Goal: Information Seeking & Learning: Learn about a topic

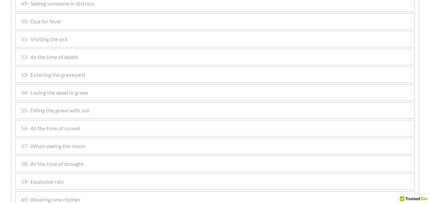
scroll to position [1406, 0]
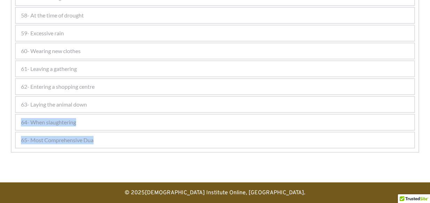
drag, startPoint x: 147, startPoint y: 147, endPoint x: 125, endPoint y: 106, distance: 46.4
click at [204, 138] on div "65- Most Comprehensive Dua" at bounding box center [215, 139] width 399 height 15
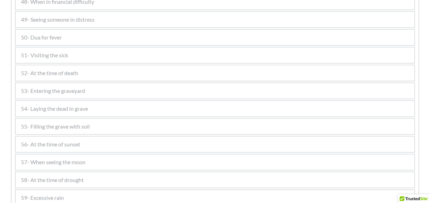
scroll to position [1003, 0]
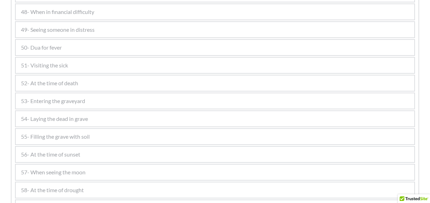
click at [69, 14] on span "48- When in financial difficulty" at bounding box center [57, 12] width 73 height 8
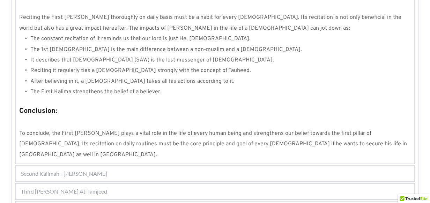
scroll to position [695, 0]
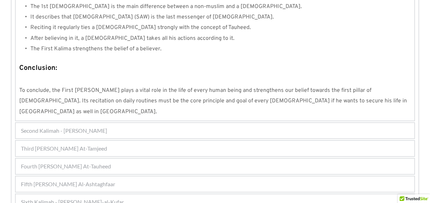
click at [122, 194] on div "Sixth Kalimah - [PERSON_NAME]-al-Kufar" at bounding box center [215, 201] width 399 height 15
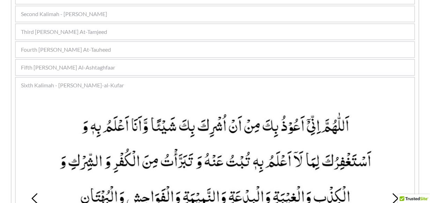
scroll to position [119, 0]
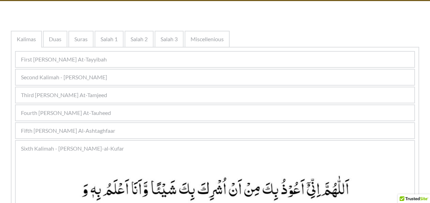
click at [112, 130] on span "Fifth [PERSON_NAME] Al-Ashtaghfaar" at bounding box center [68, 130] width 94 height 8
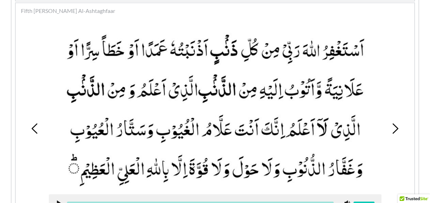
scroll to position [223, 0]
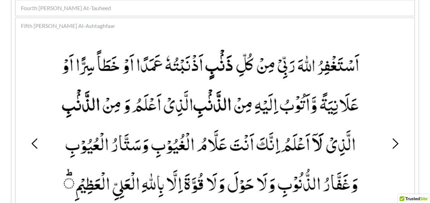
drag, startPoint x: 355, startPoint y: 105, endPoint x: 344, endPoint y: 121, distance: 20.0
click at [344, 121] on picture at bounding box center [210, 123] width 333 height 157
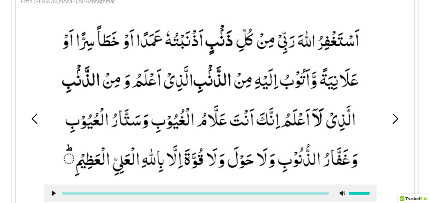
scroll to position [258, 0]
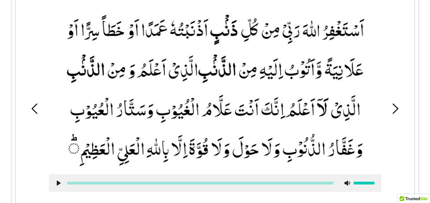
click at [157, 135] on picture at bounding box center [215, 88] width 333 height 157
